Goal: Find specific page/section: Find specific page/section

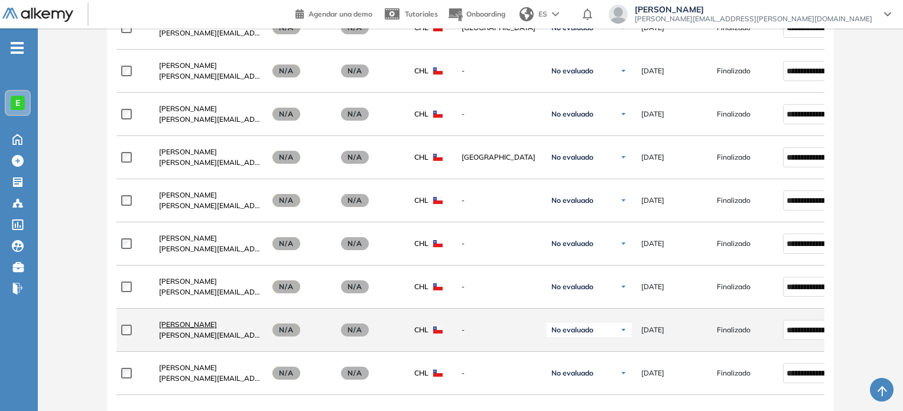
scroll to position [1343, 0]
click at [203, 321] on span "[PERSON_NAME]" at bounding box center [188, 324] width 58 height 9
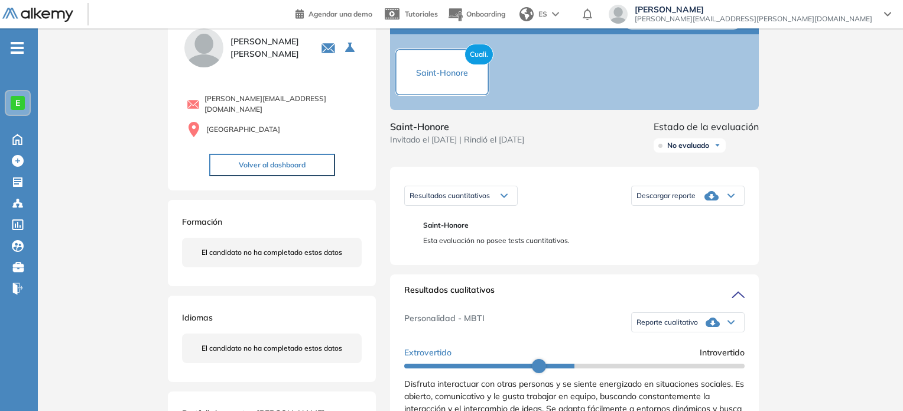
scroll to position [12, 0]
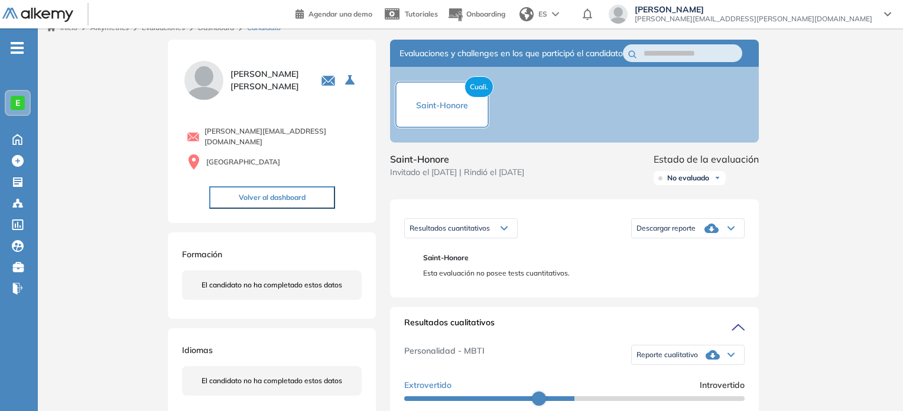
click at [665, 240] on div "Descargar reporte" at bounding box center [688, 228] width 112 height 24
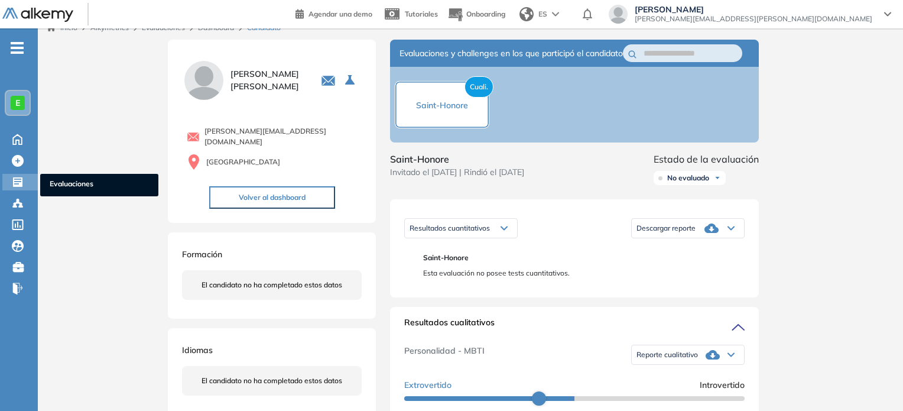
click at [78, 179] on span "Evaluaciones" at bounding box center [99, 184] width 99 height 13
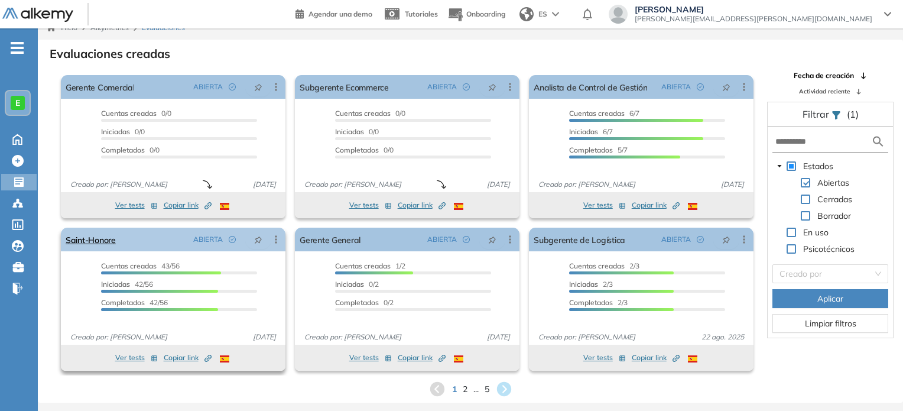
click at [149, 240] on div "Saint-[PERSON_NAME] ABIERTA Editar Los siguientes tests ya no están disponibles…" at bounding box center [173, 239] width 225 height 24
click at [107, 236] on link "Saint-Honore" at bounding box center [91, 239] width 50 height 24
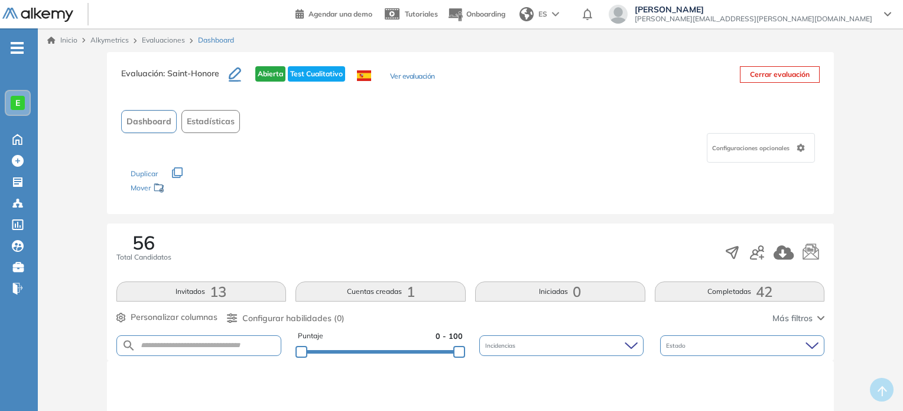
scroll to position [12, 0]
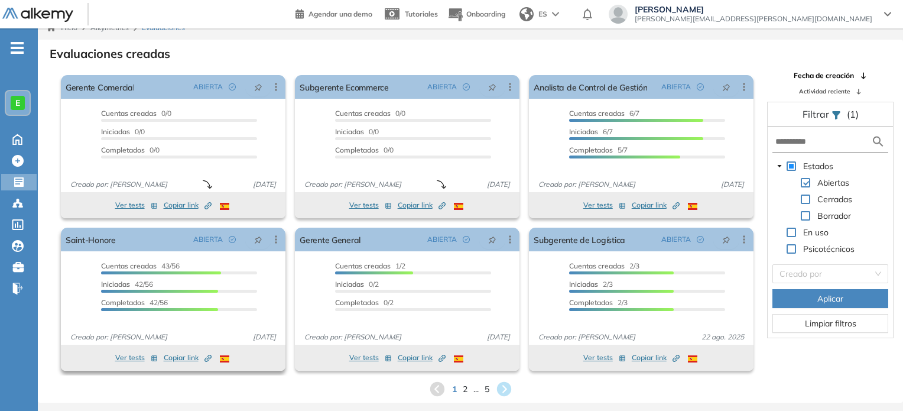
click at [139, 360] on button "Ver tests" at bounding box center [136, 357] width 43 height 14
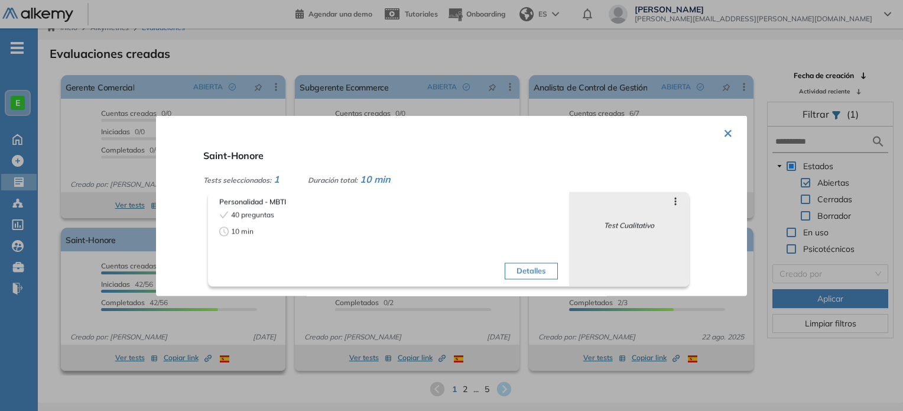
click at [139, 360] on div at bounding box center [451, 205] width 903 height 411
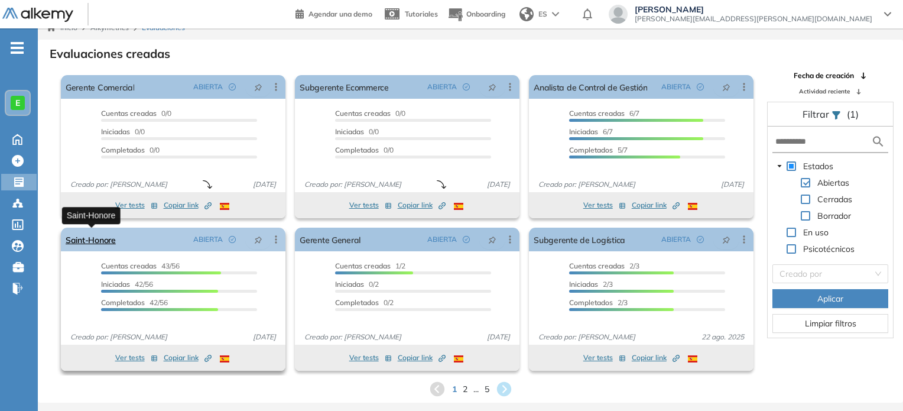
click at [103, 244] on link "Saint-Honore" at bounding box center [91, 239] width 50 height 24
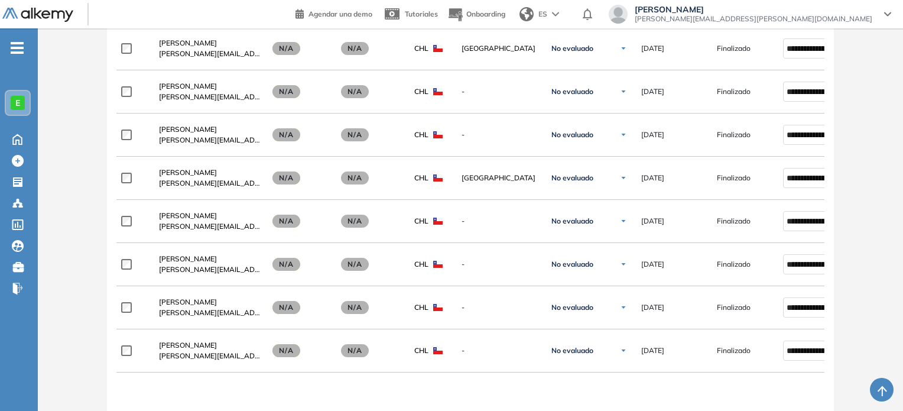
scroll to position [1502, 0]
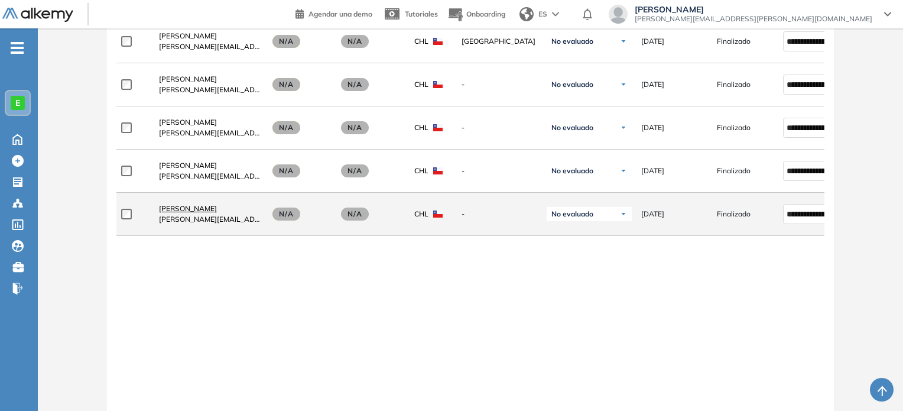
click at [196, 208] on span "[PERSON_NAME]" at bounding box center [188, 208] width 58 height 9
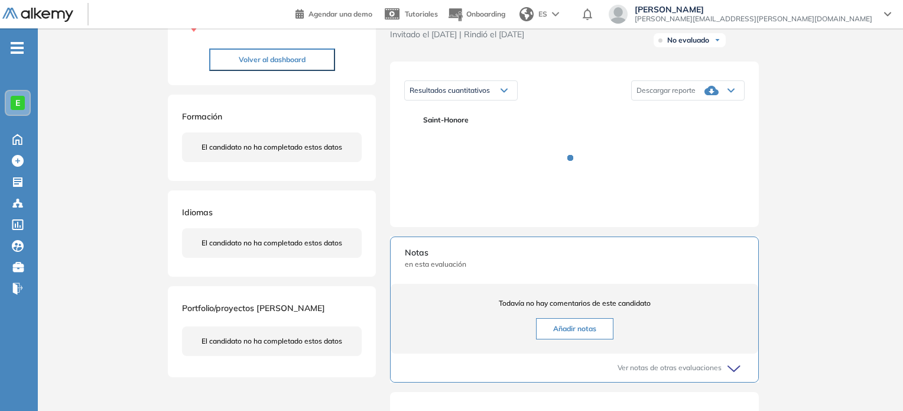
scroll to position [162, 0]
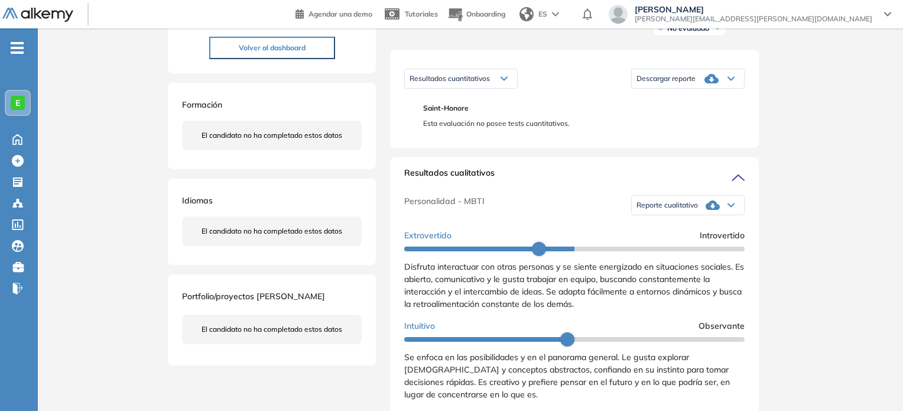
click at [672, 210] on span "Reporte cualitativo" at bounding box center [666, 204] width 61 height 9
click at [664, 251] on li "Reporte sin Afinidad AI" at bounding box center [672, 245] width 70 height 12
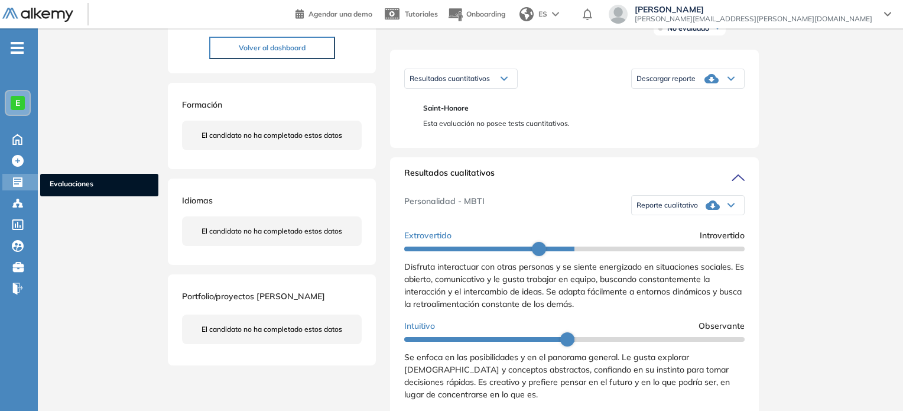
click at [64, 189] on span "Evaluaciones" at bounding box center [99, 184] width 99 height 13
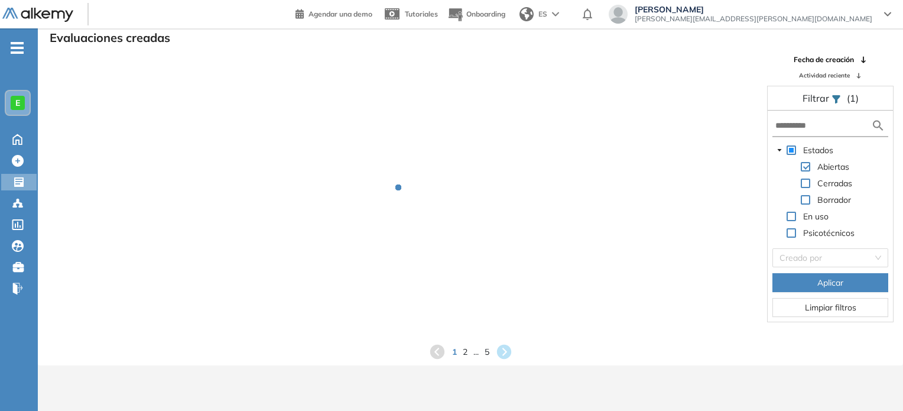
scroll to position [28, 0]
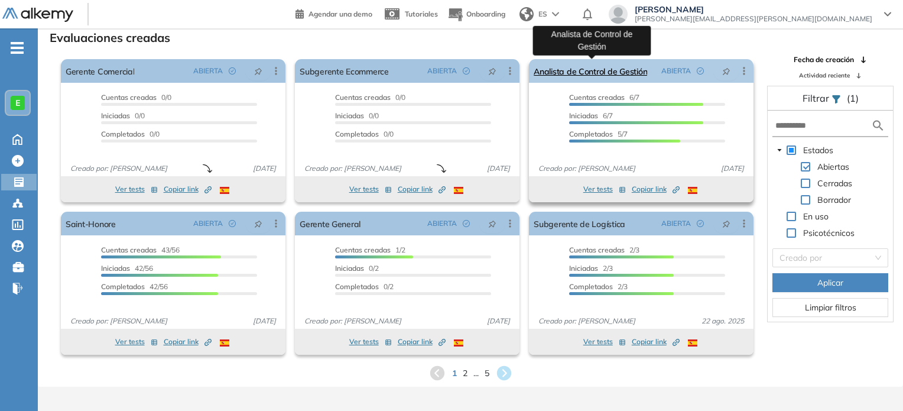
click at [588, 74] on link "Analista de Control de Gestión" at bounding box center [590, 71] width 113 height 24
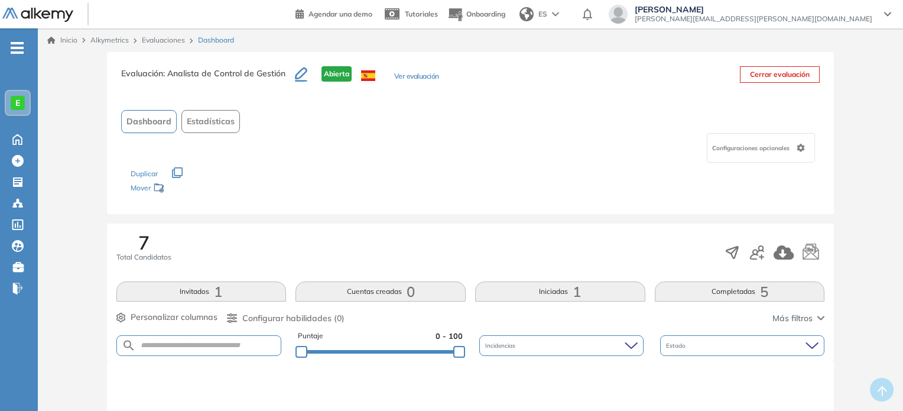
scroll to position [359, 0]
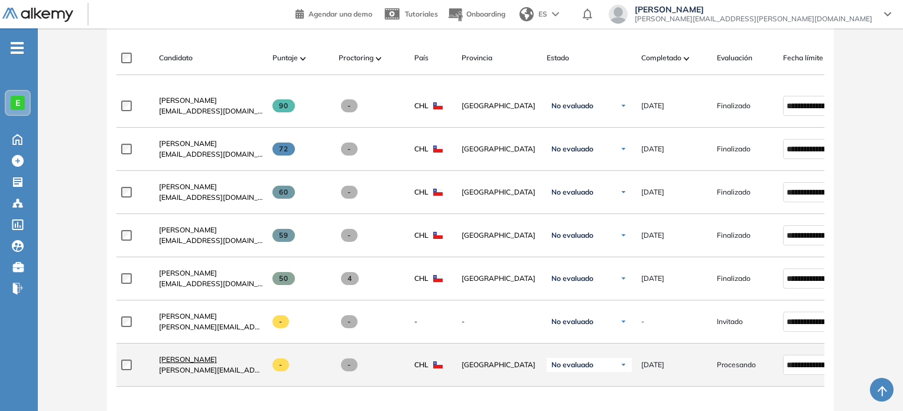
click at [207, 360] on span "[PERSON_NAME]" at bounding box center [188, 359] width 58 height 9
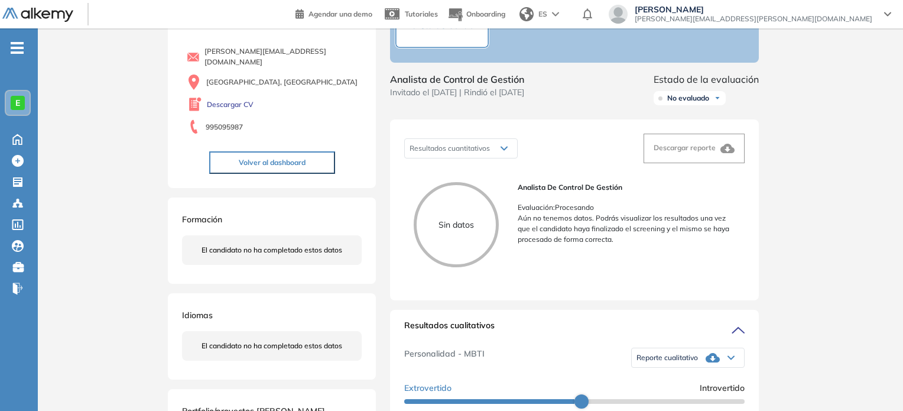
scroll to position [51, 0]
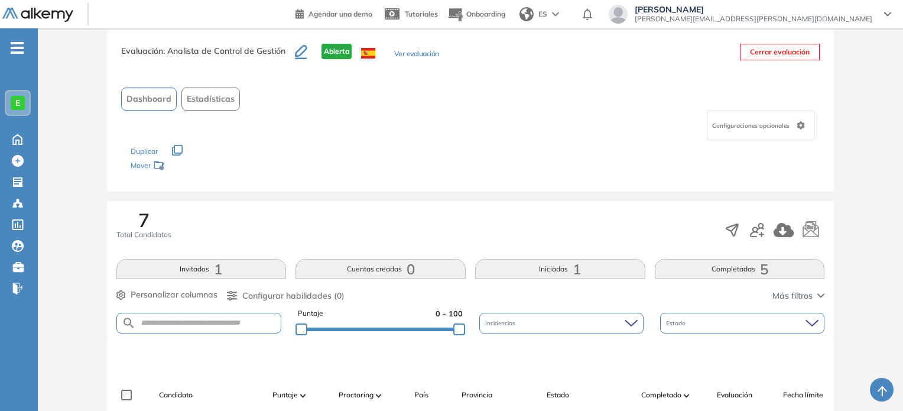
scroll to position [8, 0]
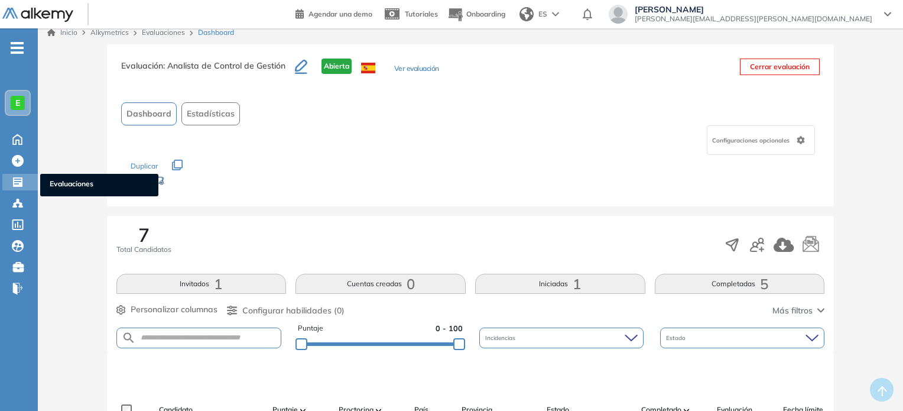
click at [73, 178] on span "Evaluaciones" at bounding box center [99, 184] width 99 height 13
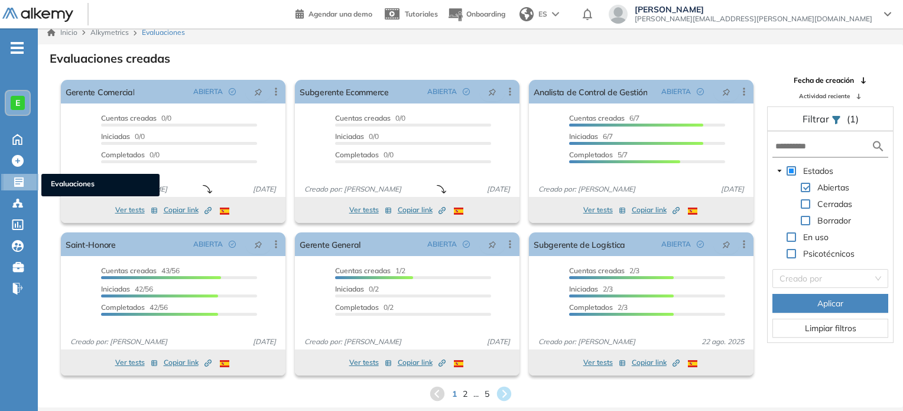
click at [69, 179] on span "Evaluaciones" at bounding box center [100, 184] width 99 height 13
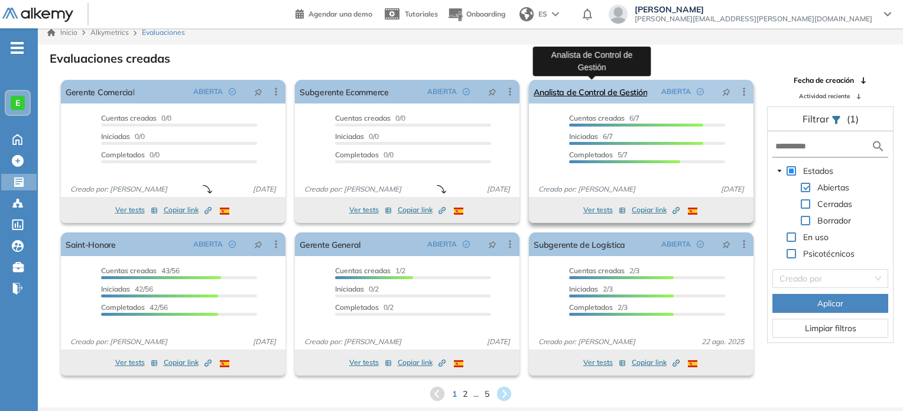
click at [613, 92] on link "Analista de Control de Gestión" at bounding box center [590, 92] width 113 height 24
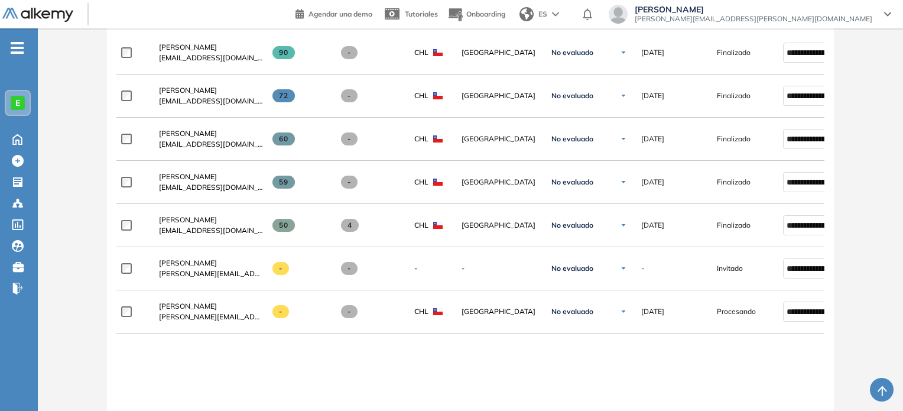
scroll to position [413, 0]
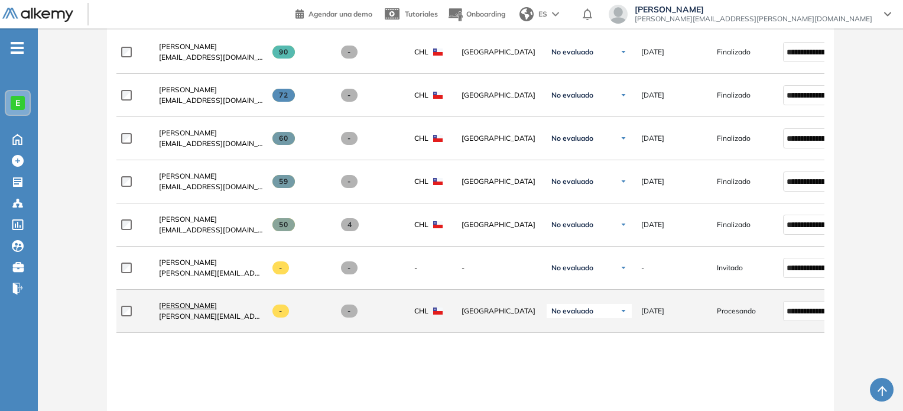
click at [203, 309] on span "[PERSON_NAME]" at bounding box center [188, 305] width 58 height 9
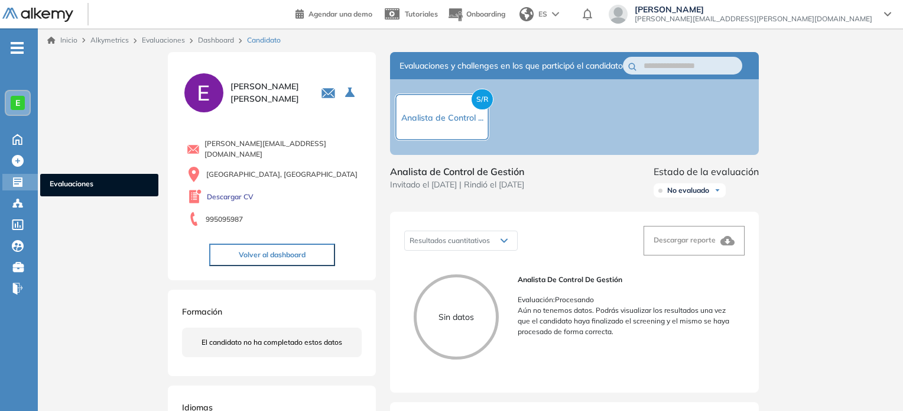
click at [66, 181] on span "Evaluaciones" at bounding box center [99, 184] width 99 height 13
